Goal: Share content

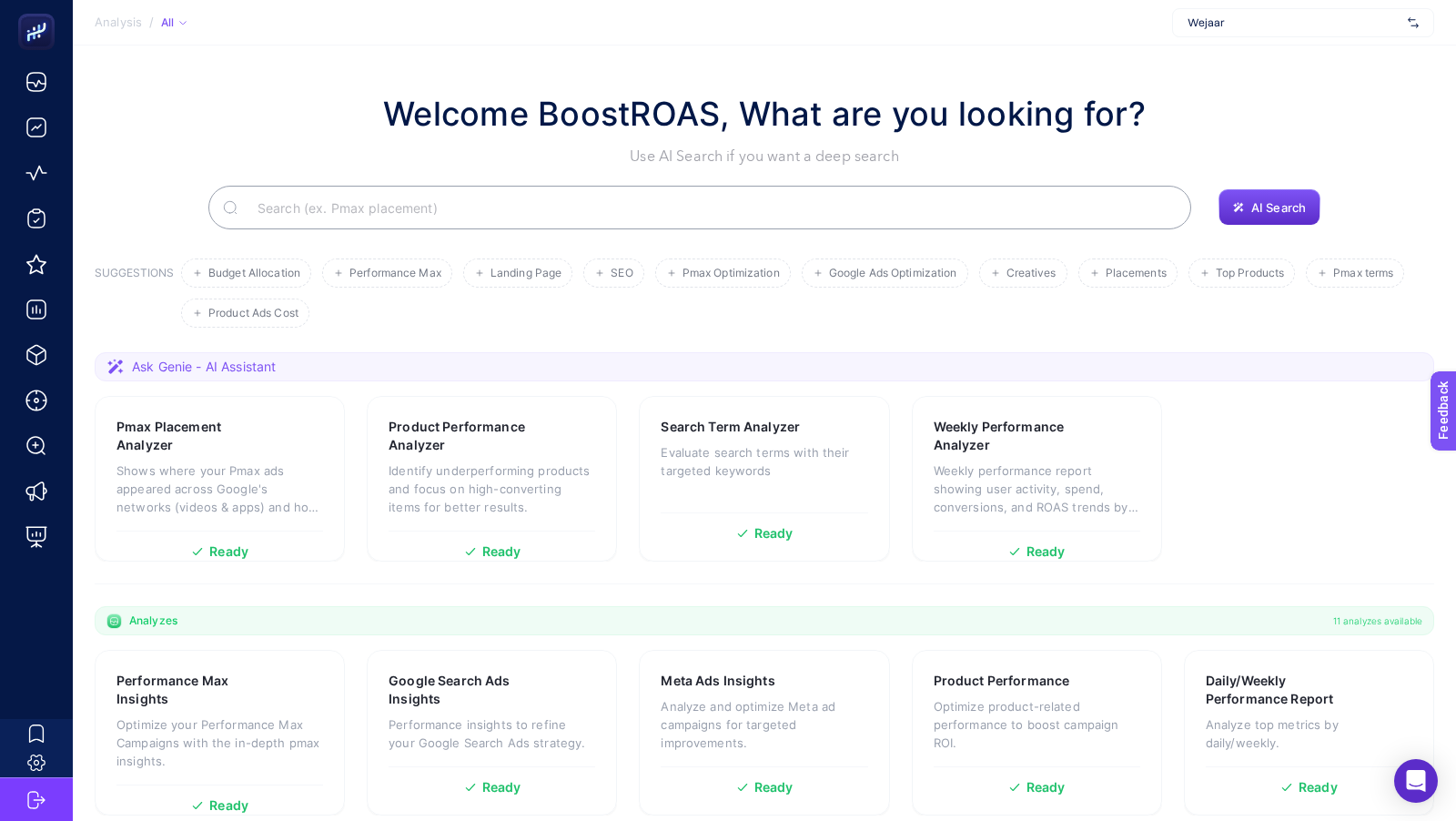
click at [1271, 22] on span "Wejaar" at bounding box center [1293, 23] width 213 height 15
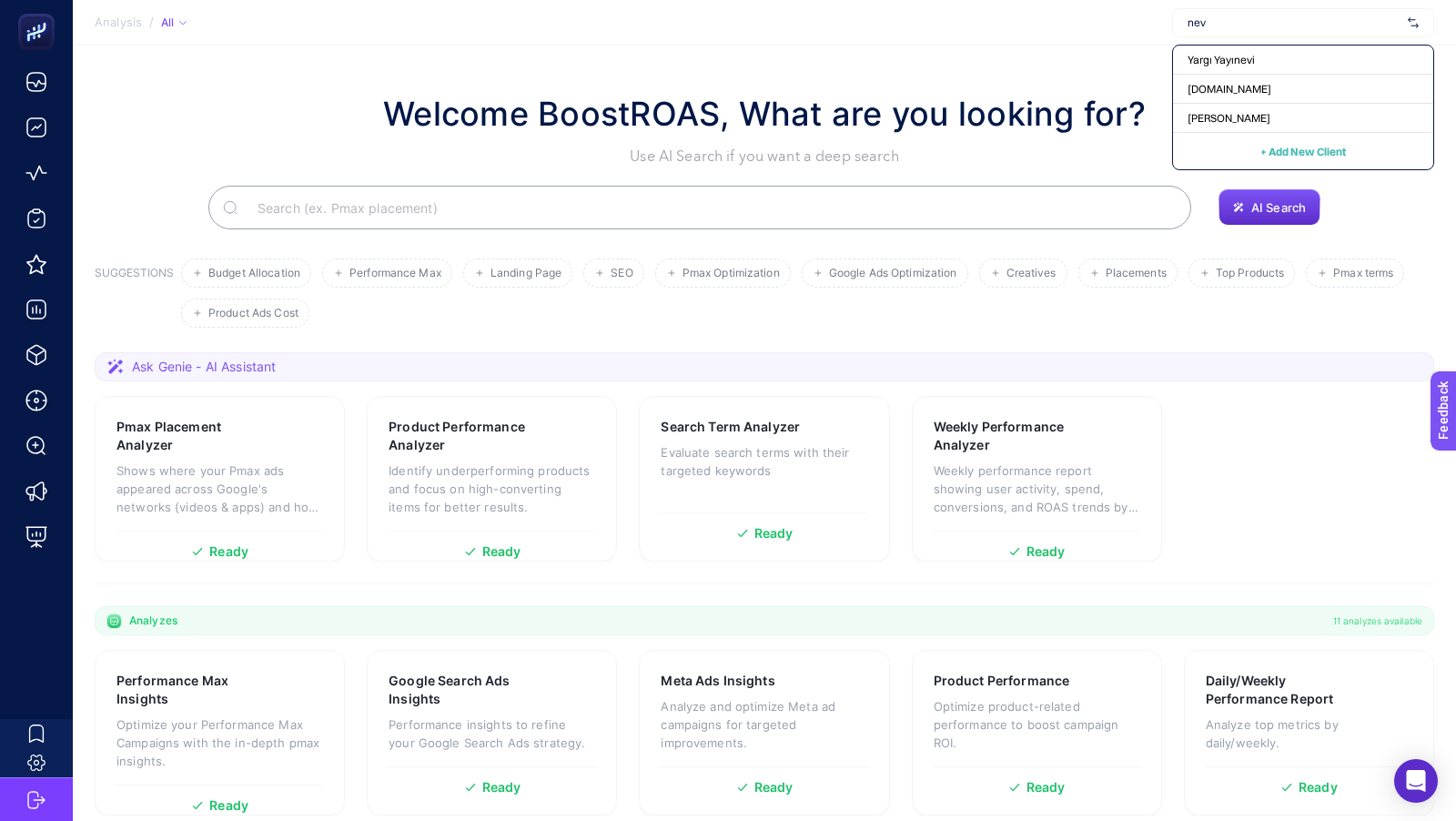
type input "nevz"
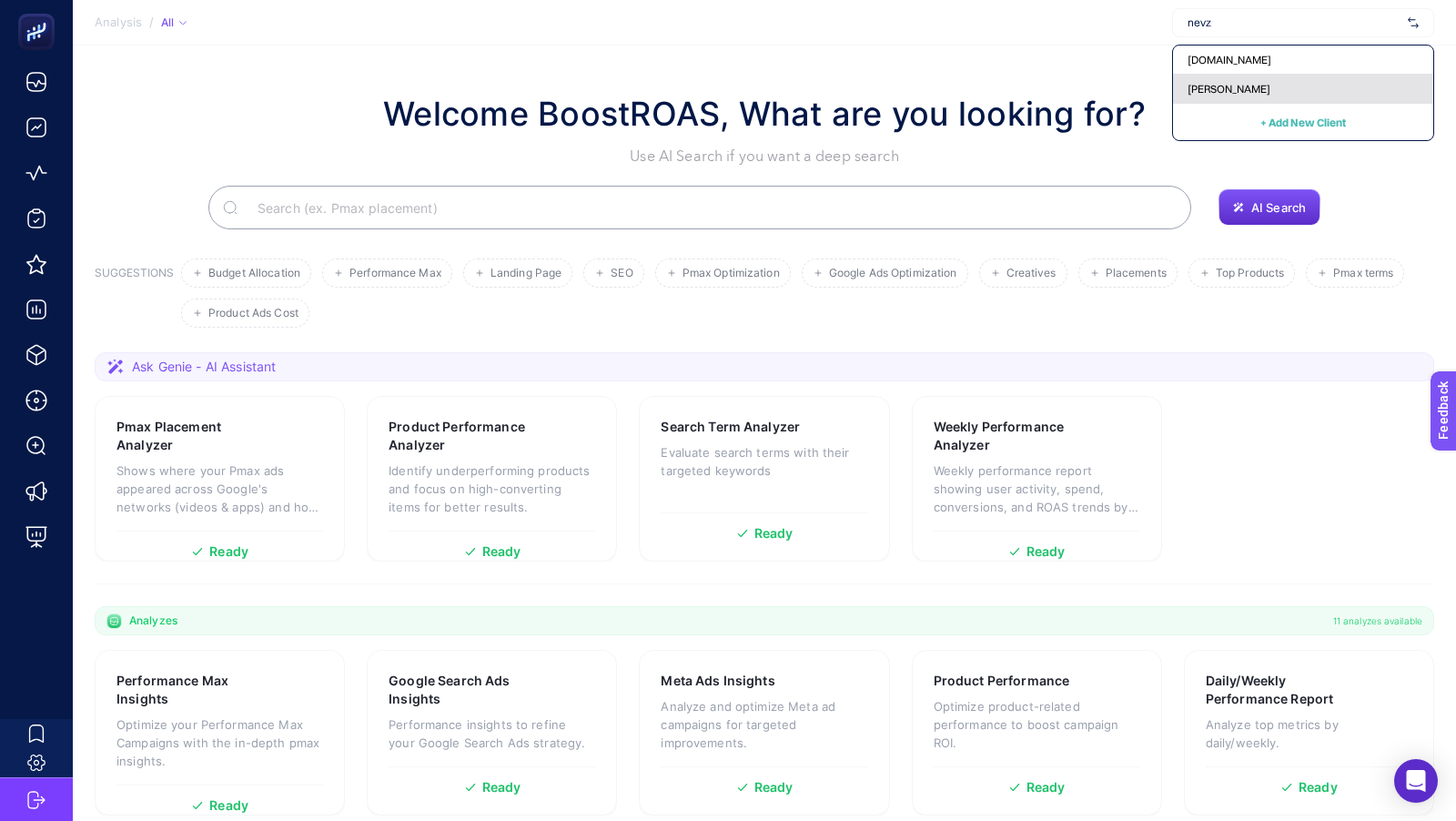
click at [1249, 92] on div "[PERSON_NAME]" at bounding box center [1302, 89] width 261 height 29
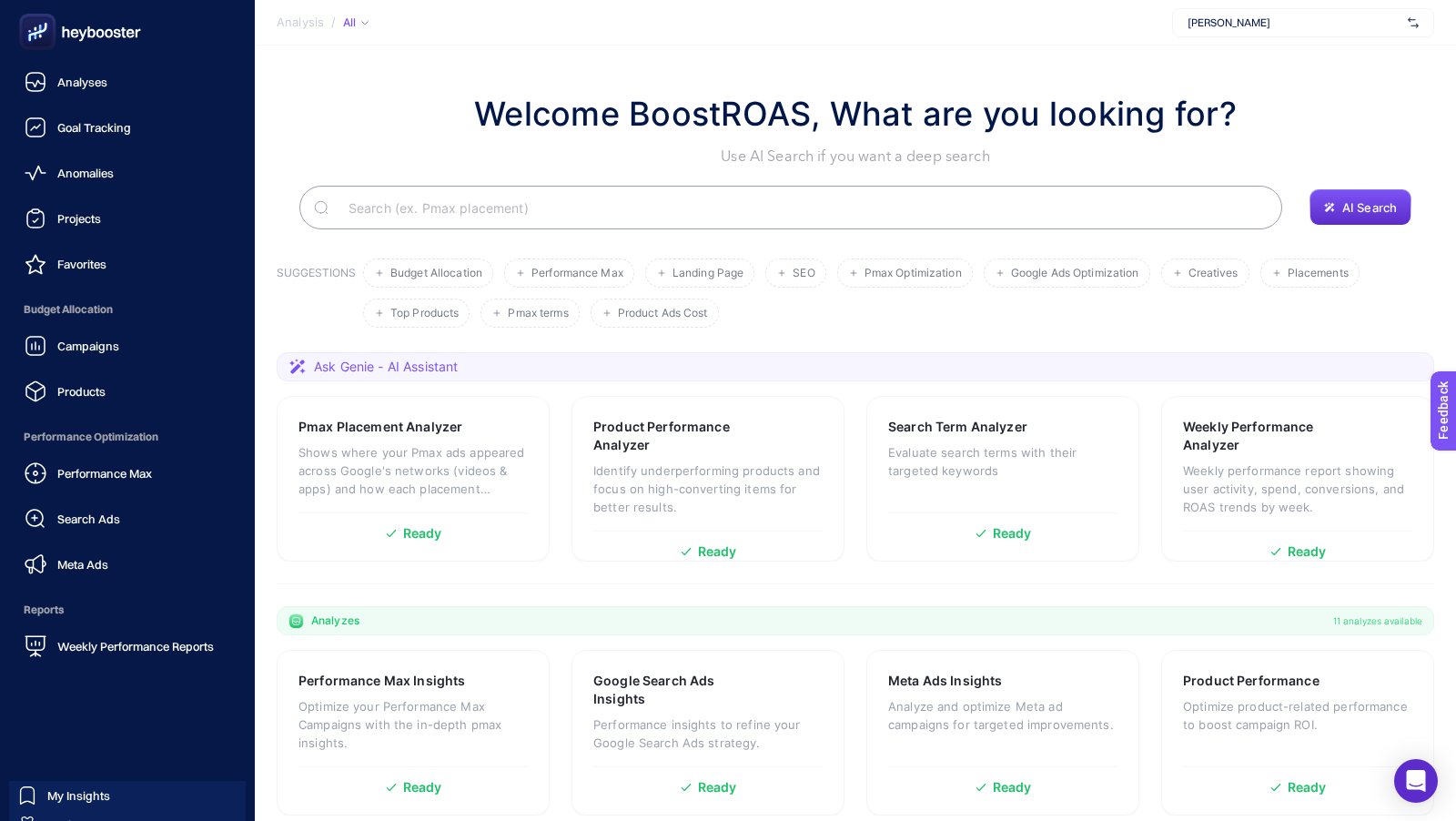
click at [81, 410] on ul "Analyses Goal Tracking Anomalies Projects Favorites Budget Allocation Campaigns…" at bounding box center [127, 364] width 226 height 601
click at [83, 394] on span "Products" at bounding box center [81, 392] width 48 height 15
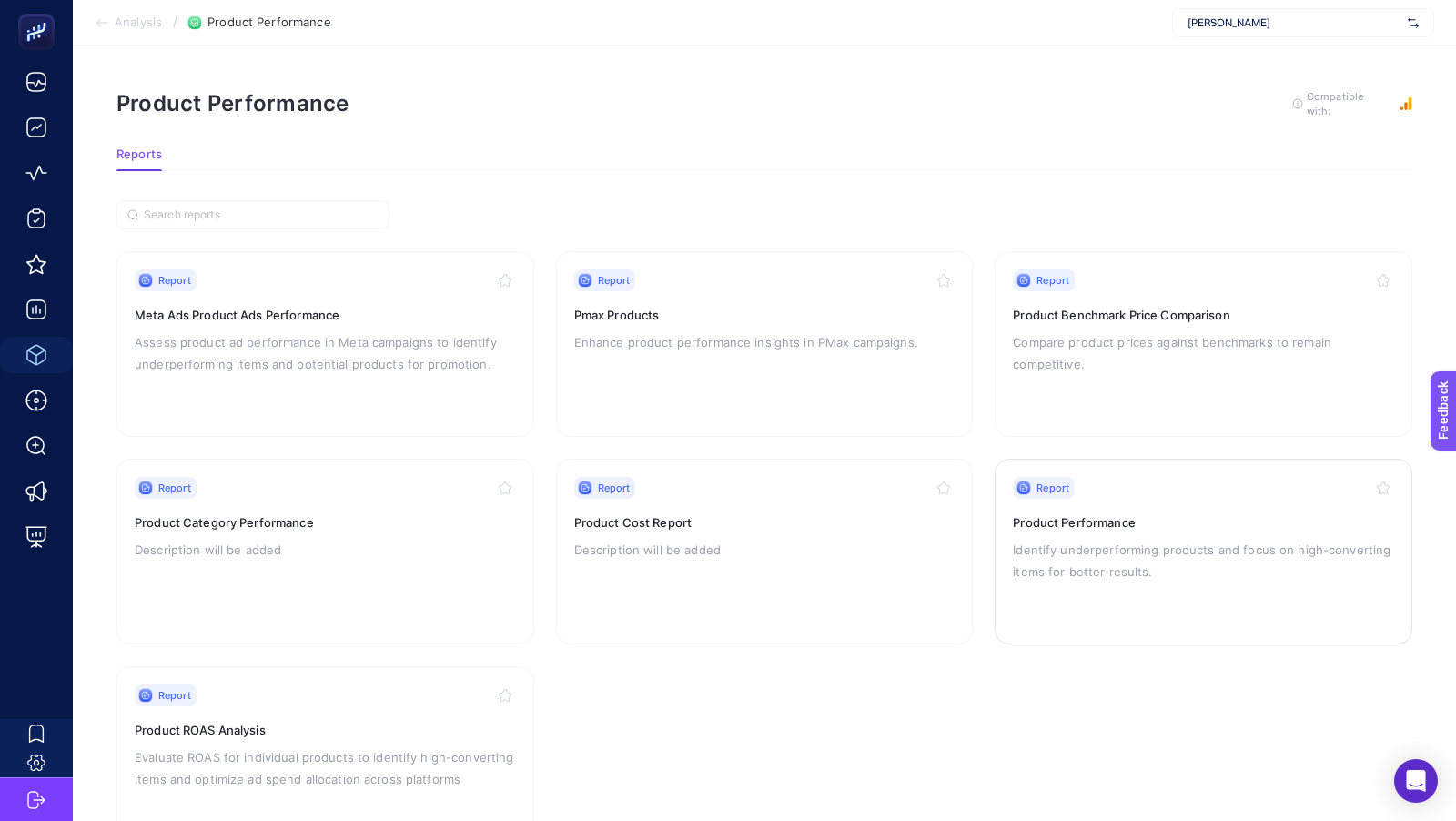
click at [1059, 566] on p "Identify underperforming products and focus on high-converting items for better…" at bounding box center [1204, 560] width 381 height 43
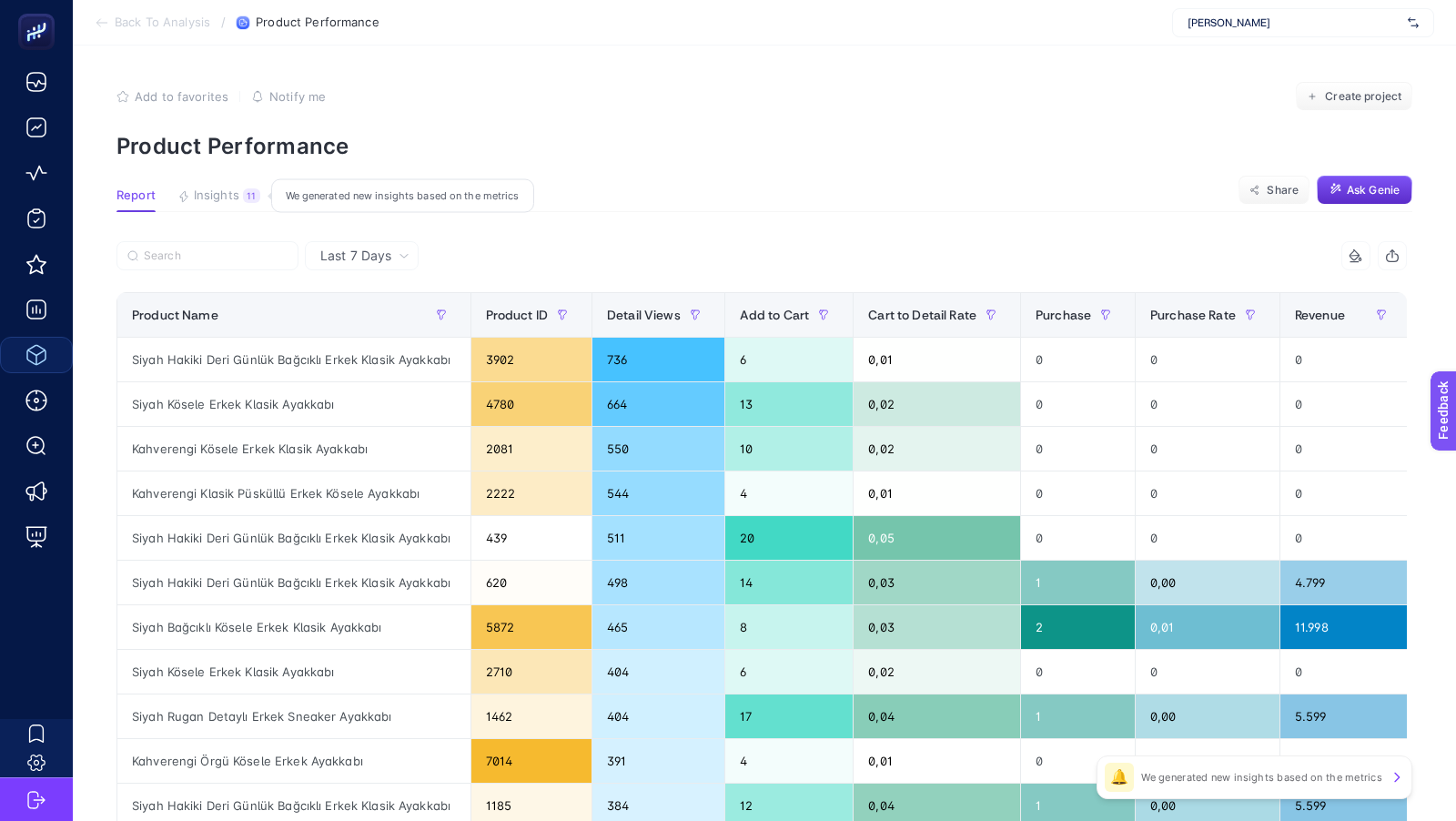
click at [209, 194] on span "Insights" at bounding box center [215, 196] width 45 height 15
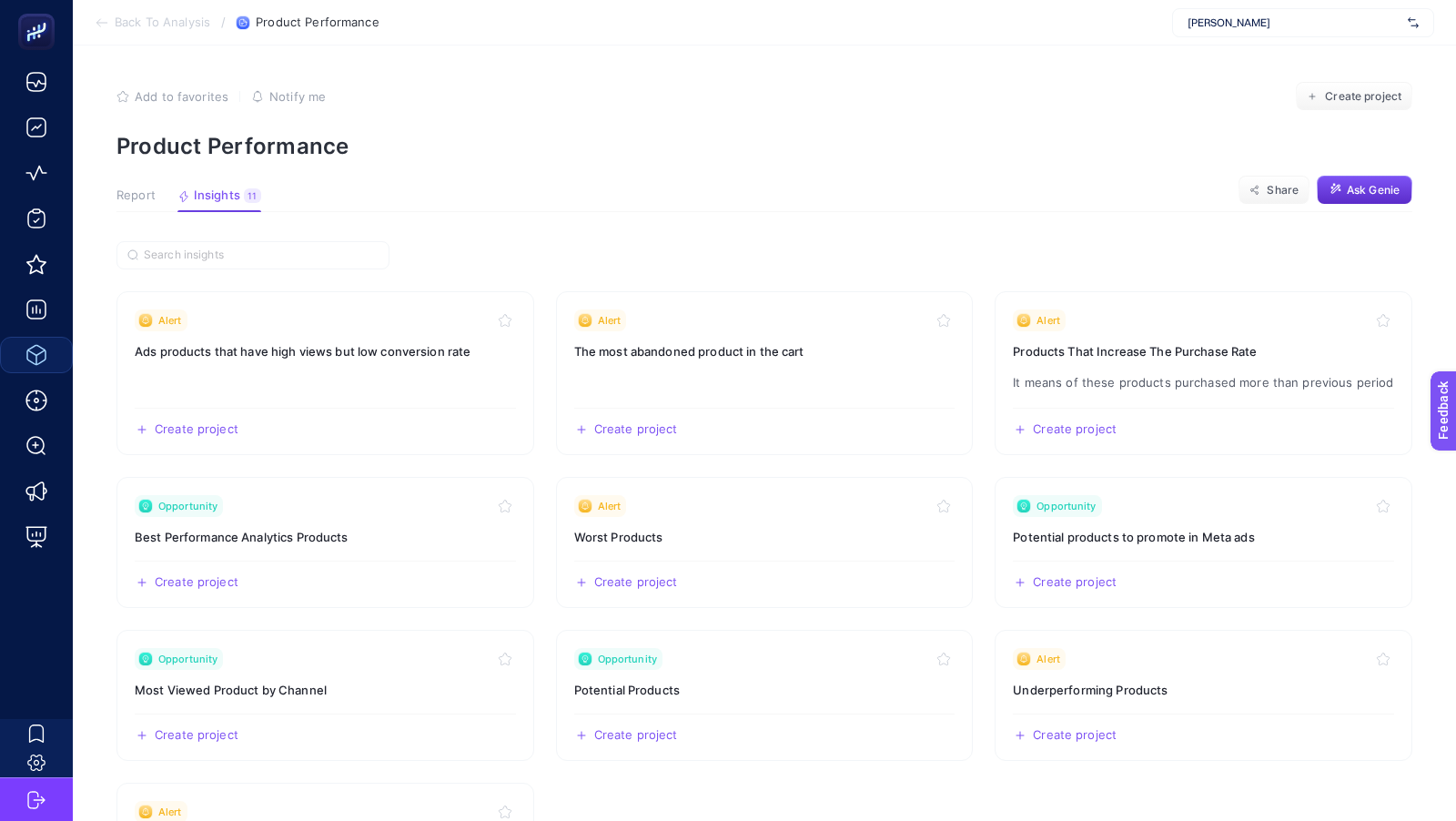
click at [142, 22] on span "Back To Analysis" at bounding box center [162, 23] width 96 height 15
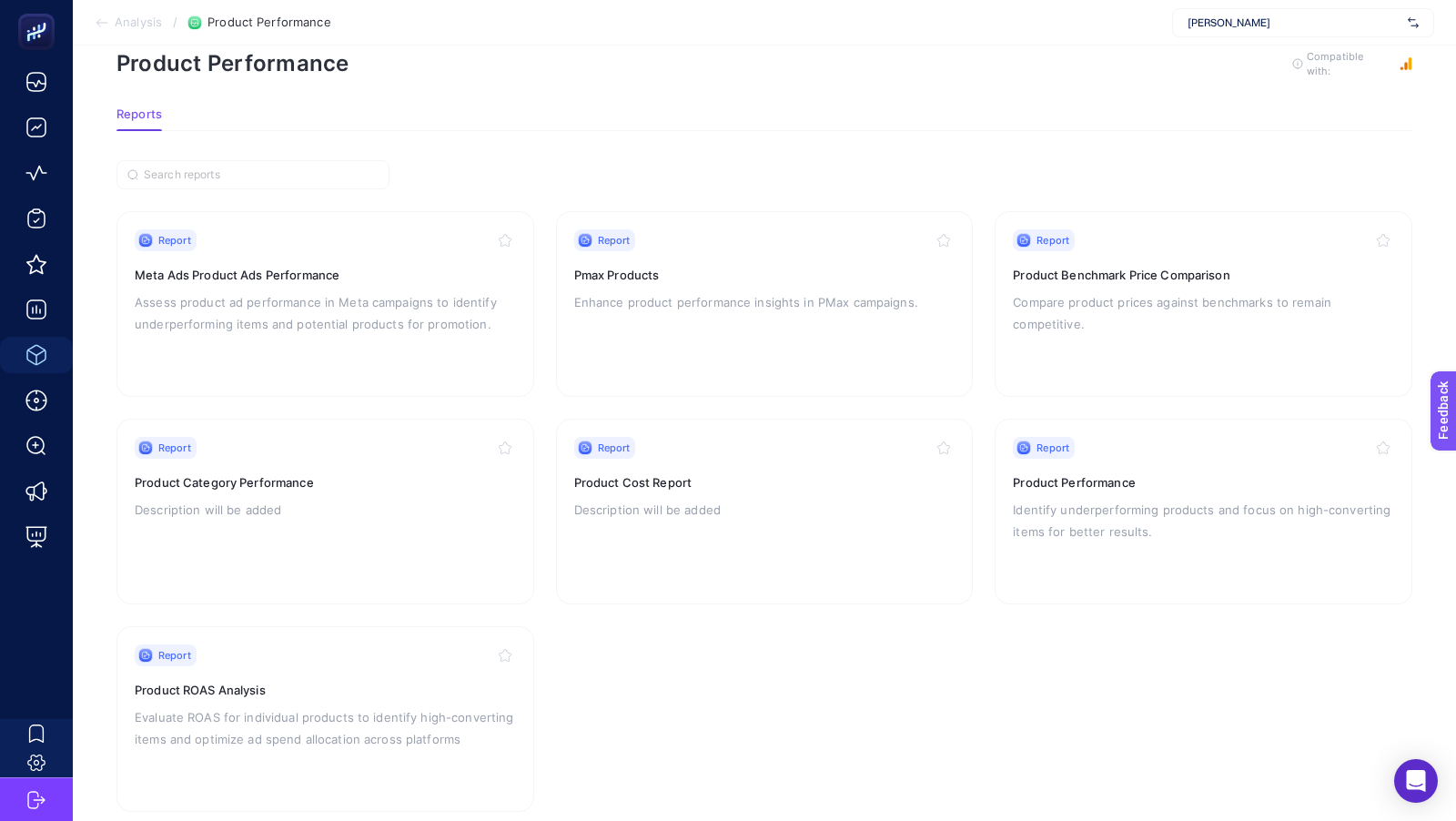
scroll to position [58, 0]
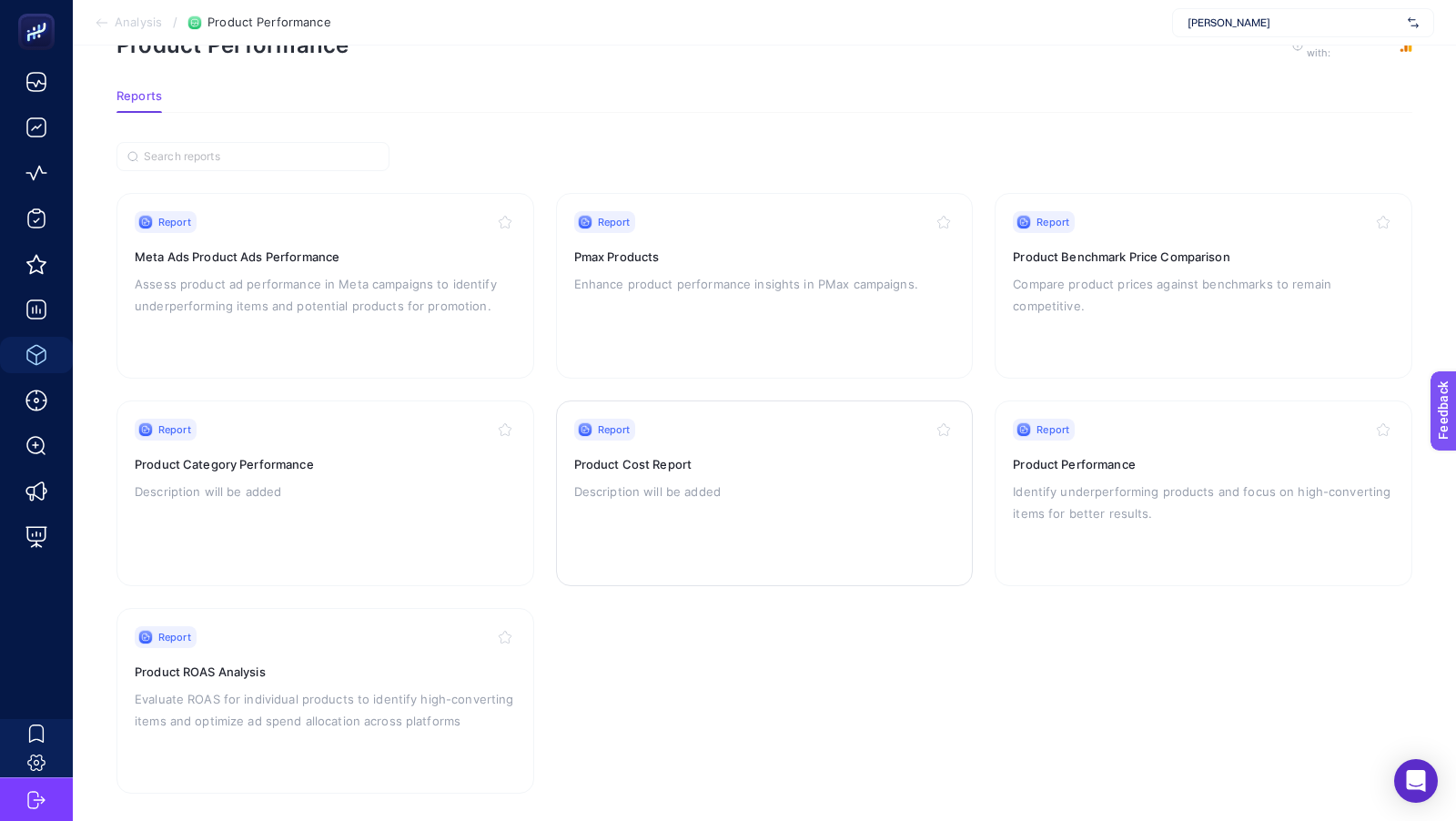
click at [741, 526] on div "Report Product Cost Report Description will be added" at bounding box center [764, 493] width 381 height 149
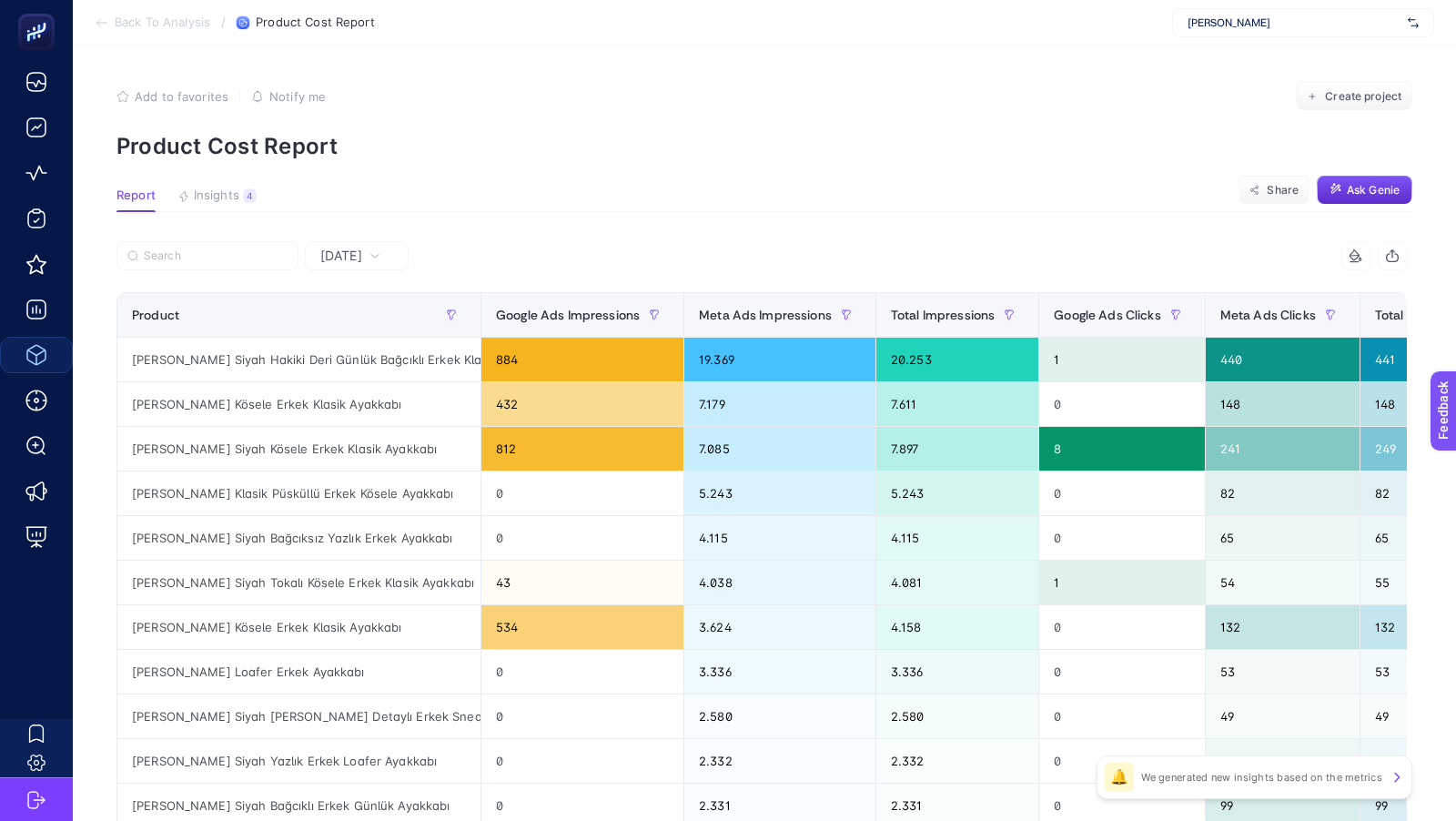
click at [362, 254] on span "[DATE]" at bounding box center [341, 256] width 41 height 18
click at [361, 361] on li "Last 30 Days" at bounding box center [356, 368] width 93 height 51
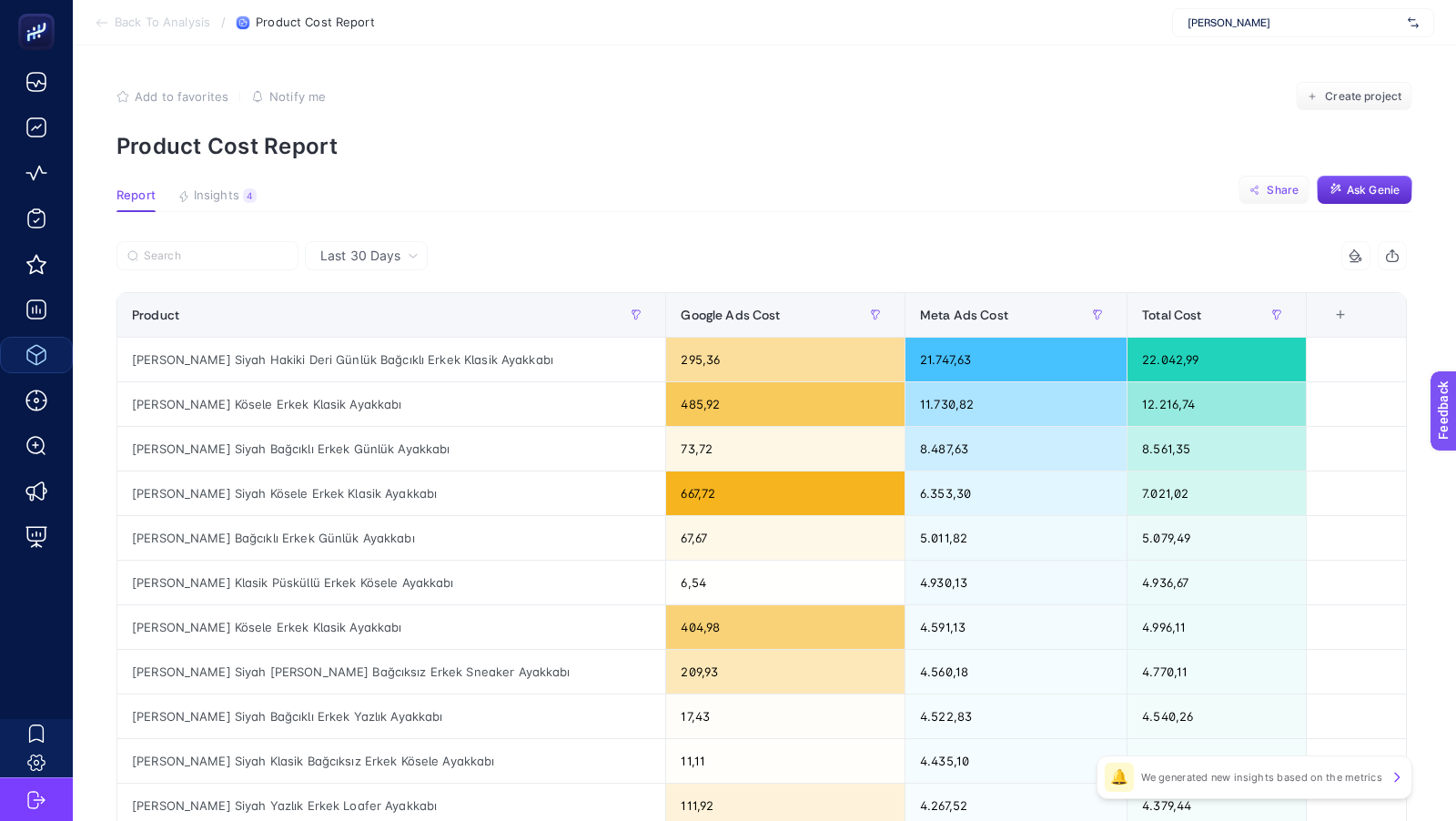
click at [1264, 192] on button "Share" at bounding box center [1274, 191] width 71 height 29
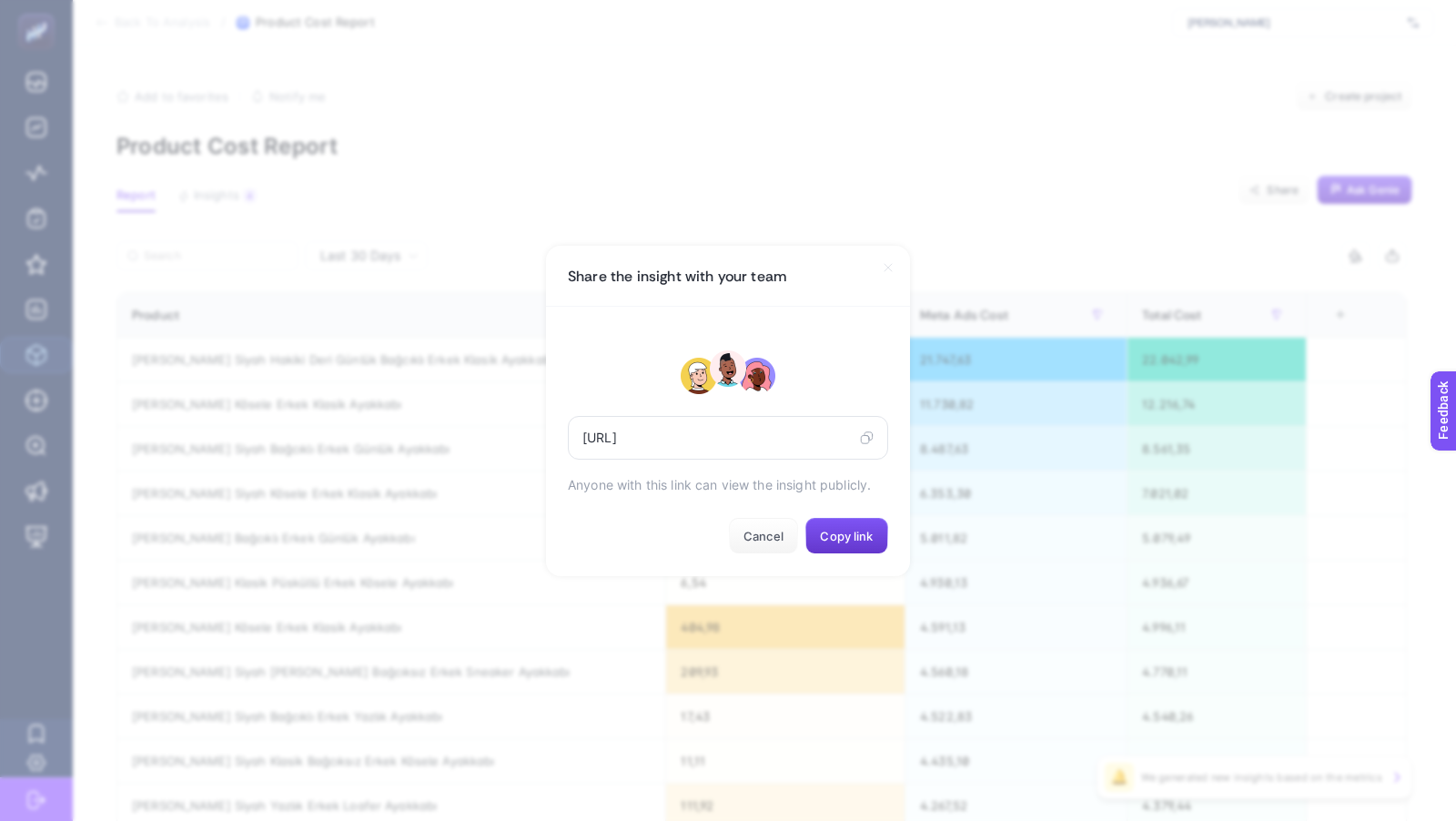
click at [856, 538] on span "Copy link" at bounding box center [845, 536] width 52 height 15
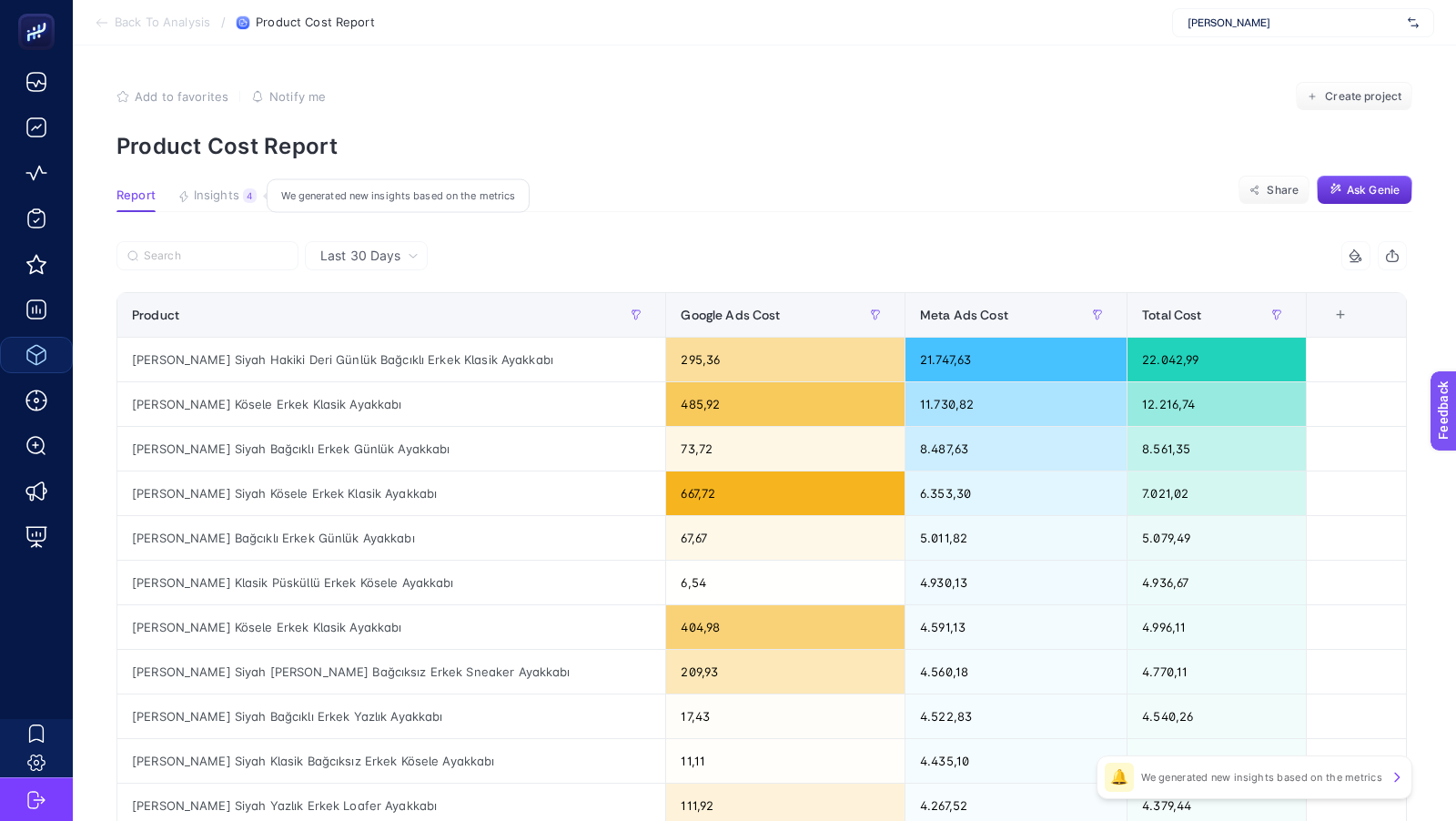
click at [236, 190] on span "Insights" at bounding box center [215, 196] width 45 height 15
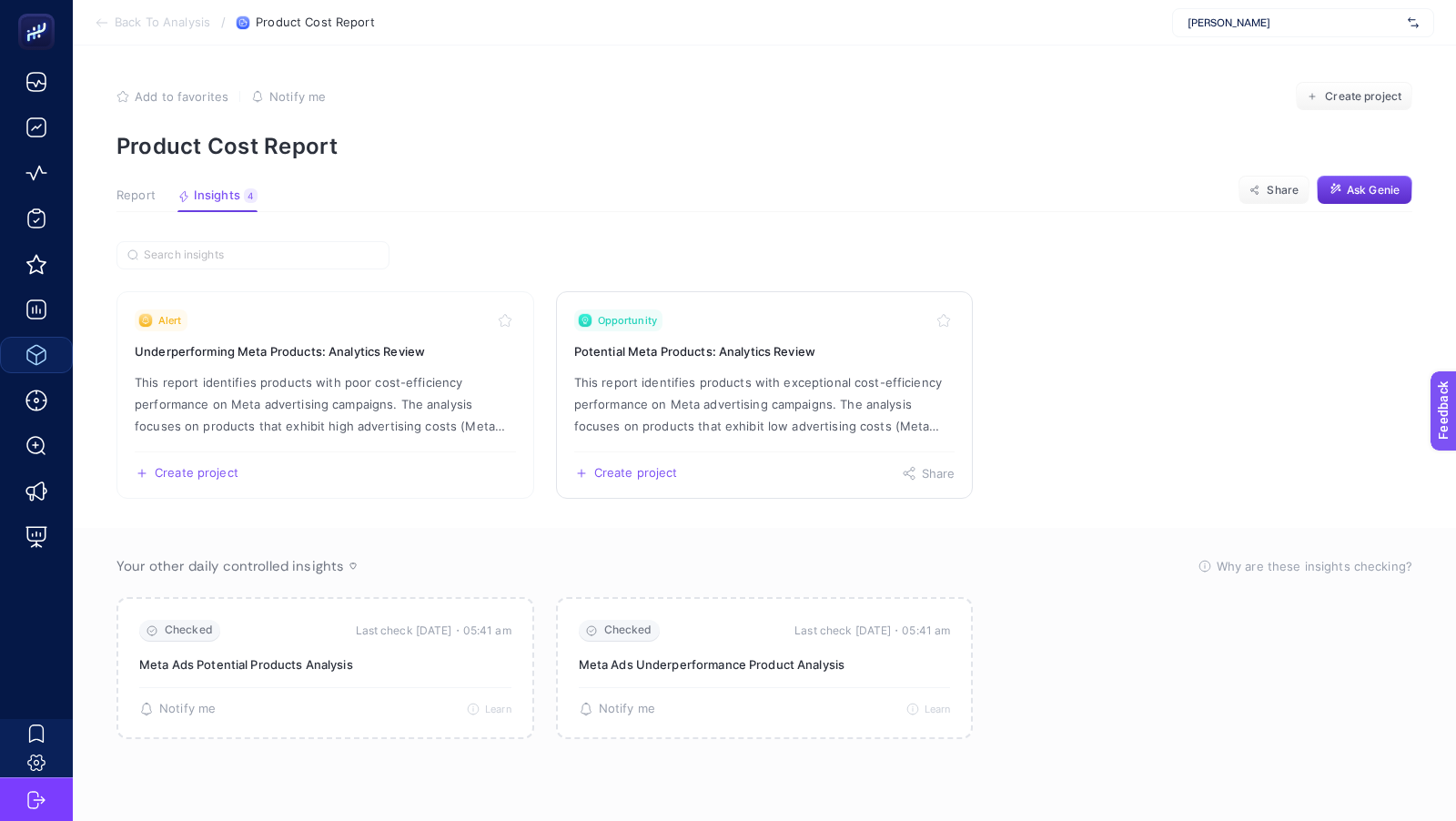
click at [673, 420] on p "This report identifies products with exceptional cost-efficiency performance on…" at bounding box center [764, 404] width 381 height 65
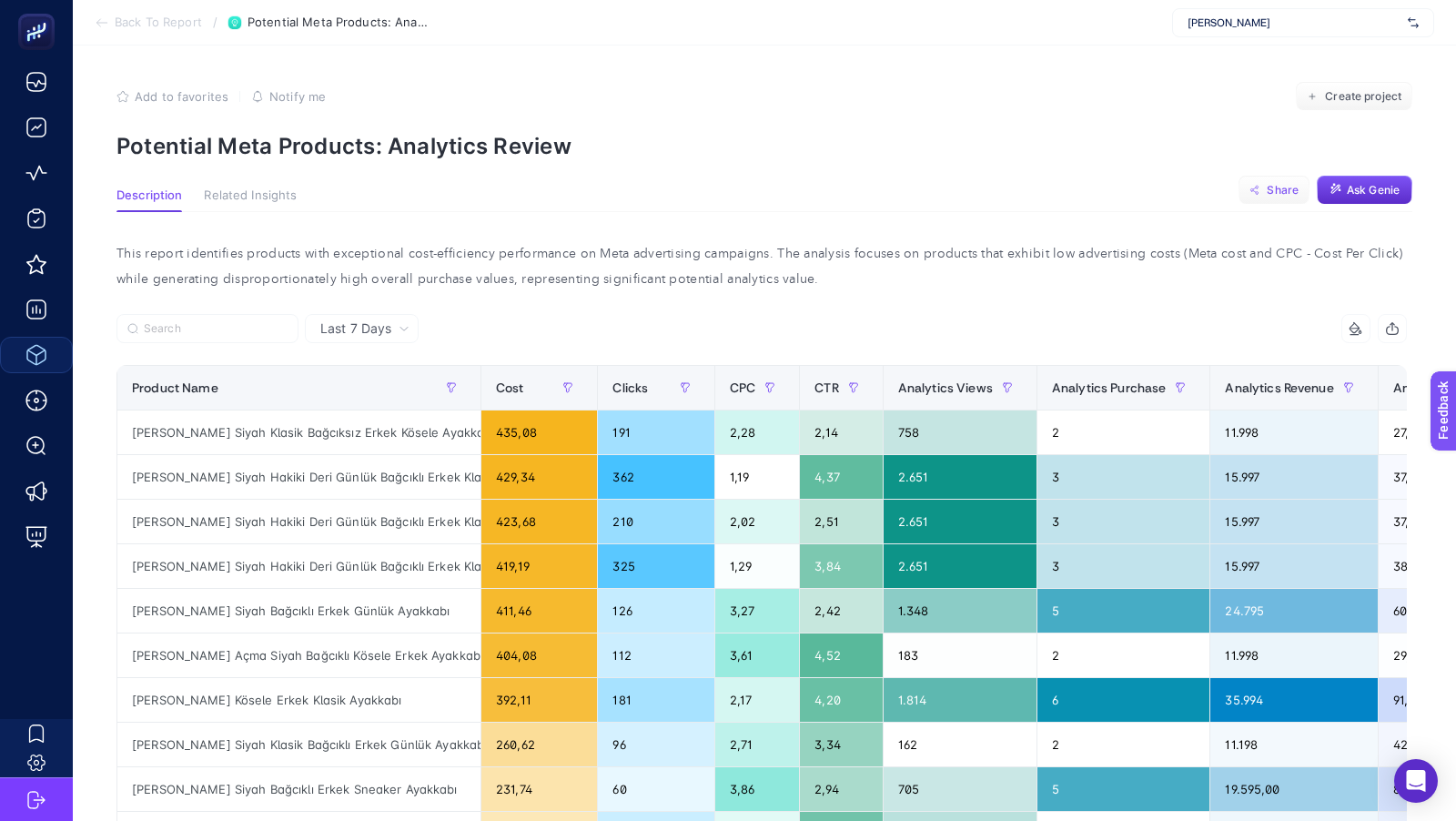
click at [1289, 194] on span "Share" at bounding box center [1282, 191] width 32 height 15
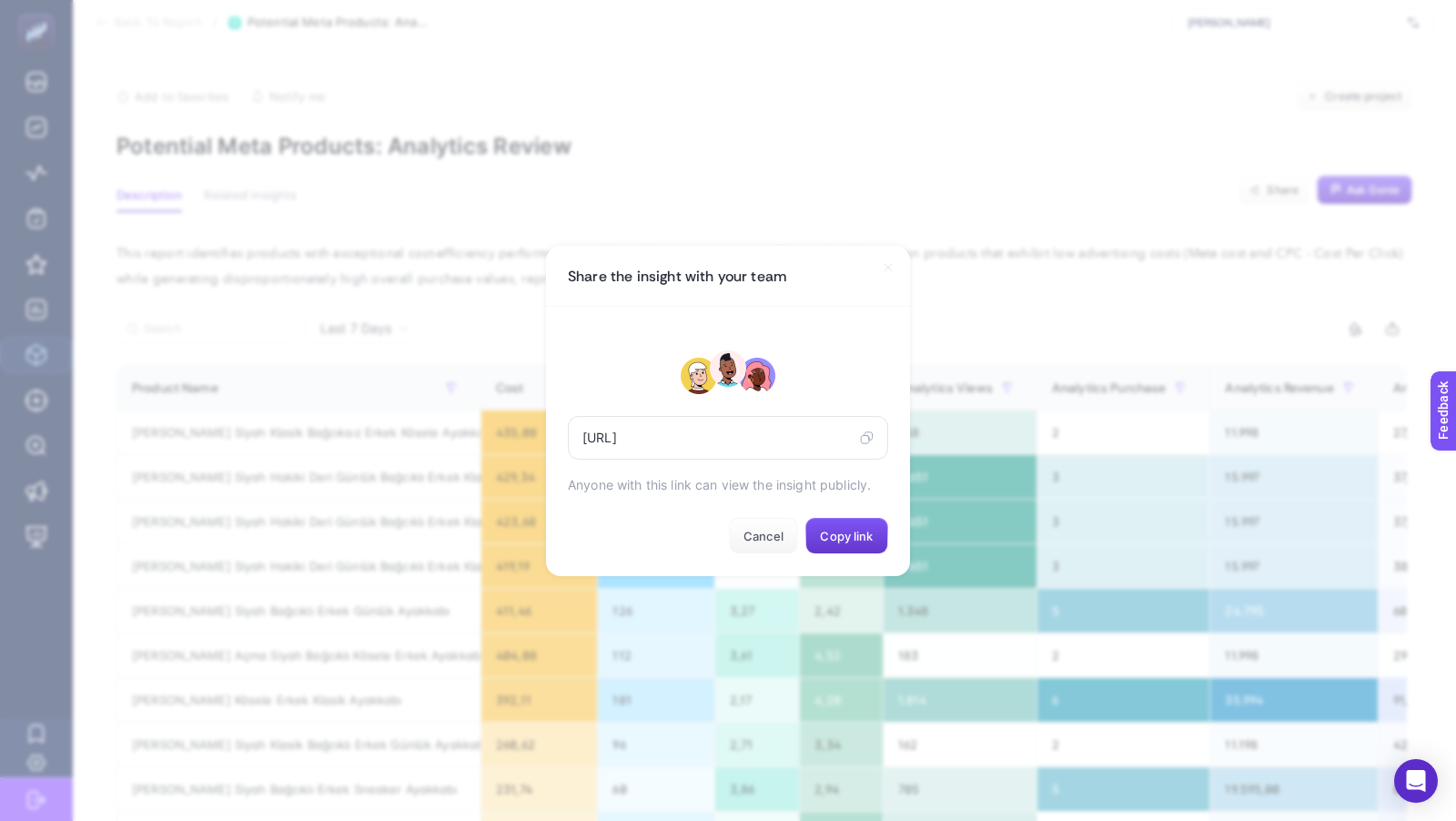
click at [851, 540] on span "Copy link" at bounding box center [845, 536] width 52 height 15
